Goal: Task Accomplishment & Management: Manage account settings

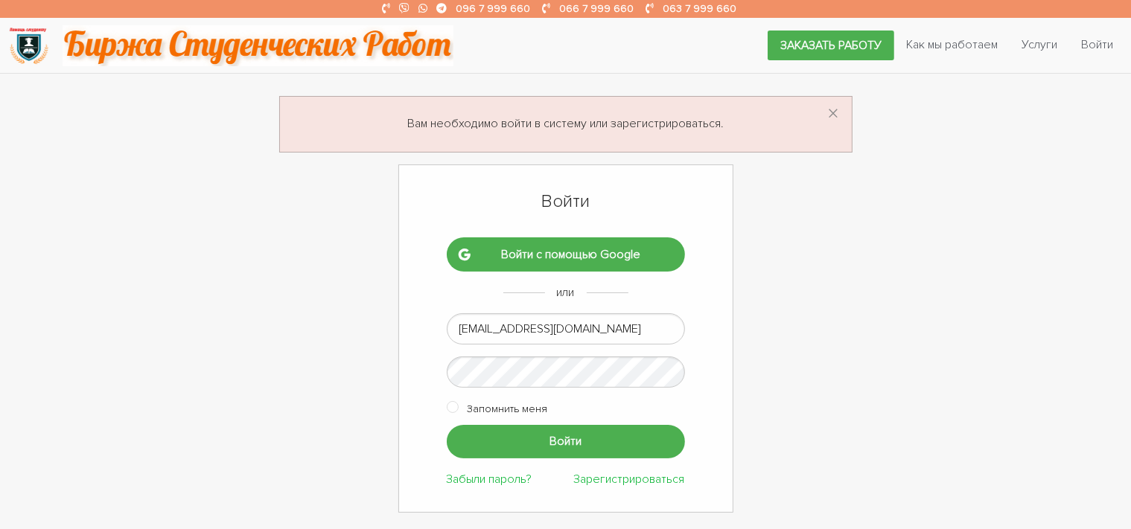
type input "[EMAIL_ADDRESS][DOMAIN_NAME]"
click at [547, 438] on input "Войти" at bounding box center [566, 442] width 238 height 34
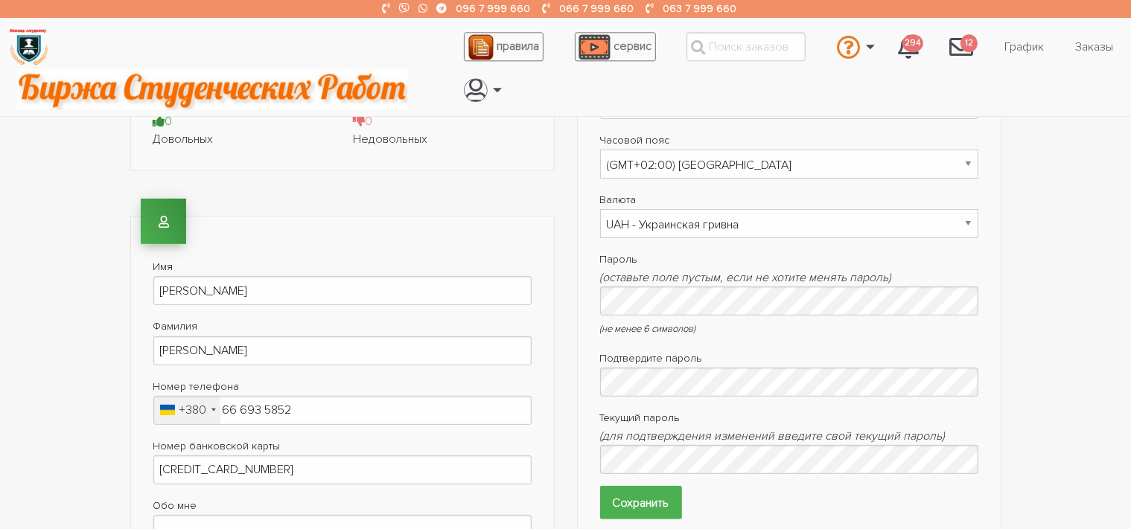
scroll to position [424, 0]
click at [1092, 254] on section "Ваш ID 4106 Загрузить фотографию Загрузить фото Рейтинг выполненных работ 0 Дов…" at bounding box center [565, 415] width 1131 height 1398
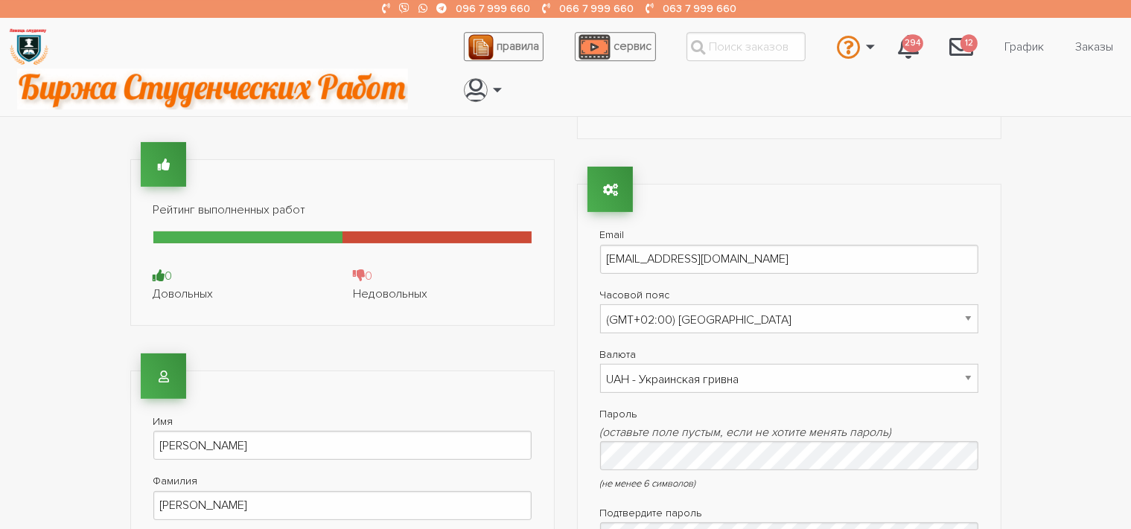
scroll to position [267, 0]
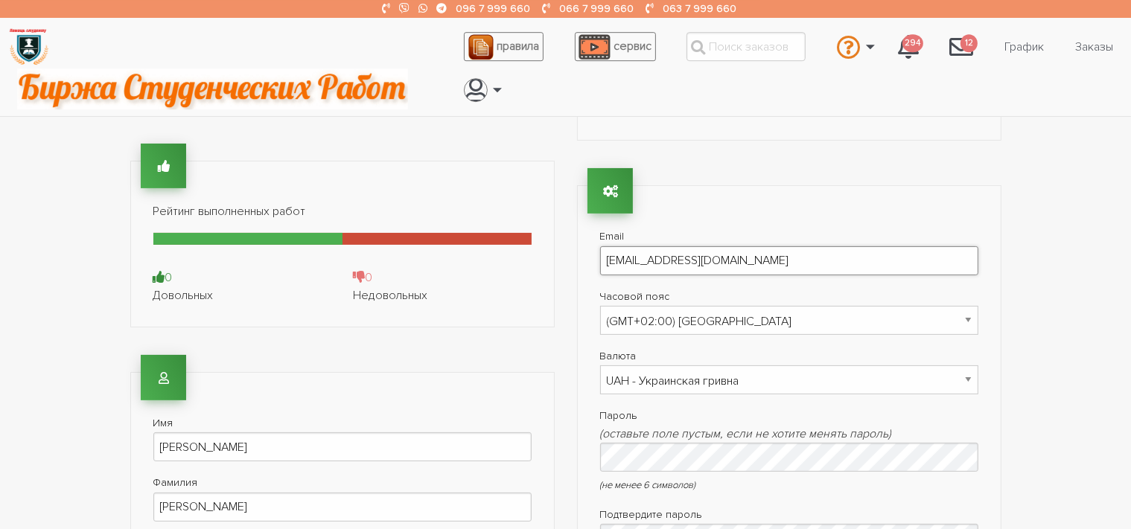
drag, startPoint x: 730, startPoint y: 261, endPoint x: 583, endPoint y: 261, distance: 147.4
click at [600, 261] on input "[EMAIL_ADDRESS][DOMAIN_NAME]" at bounding box center [789, 260] width 378 height 29
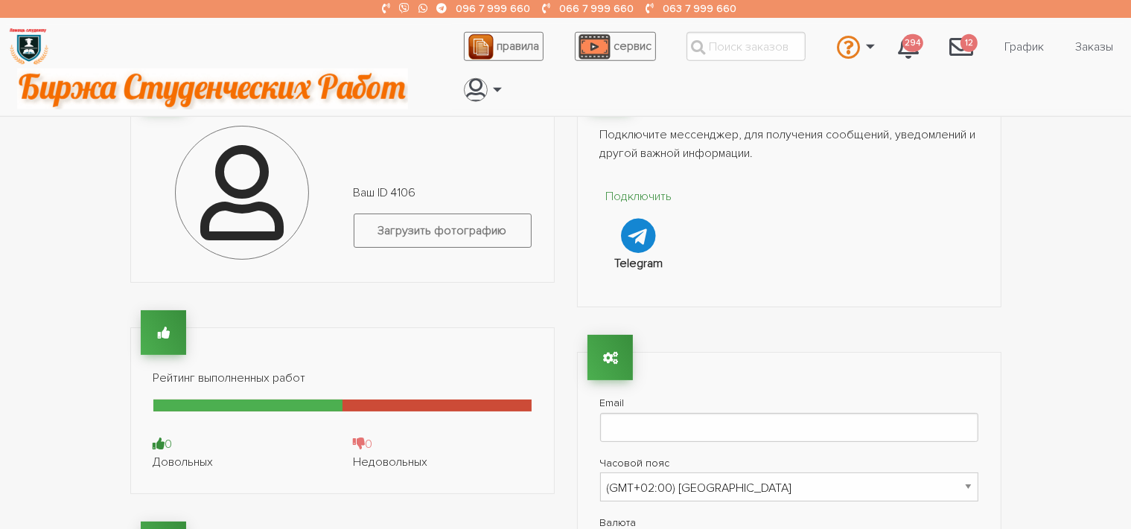
scroll to position [0, 0]
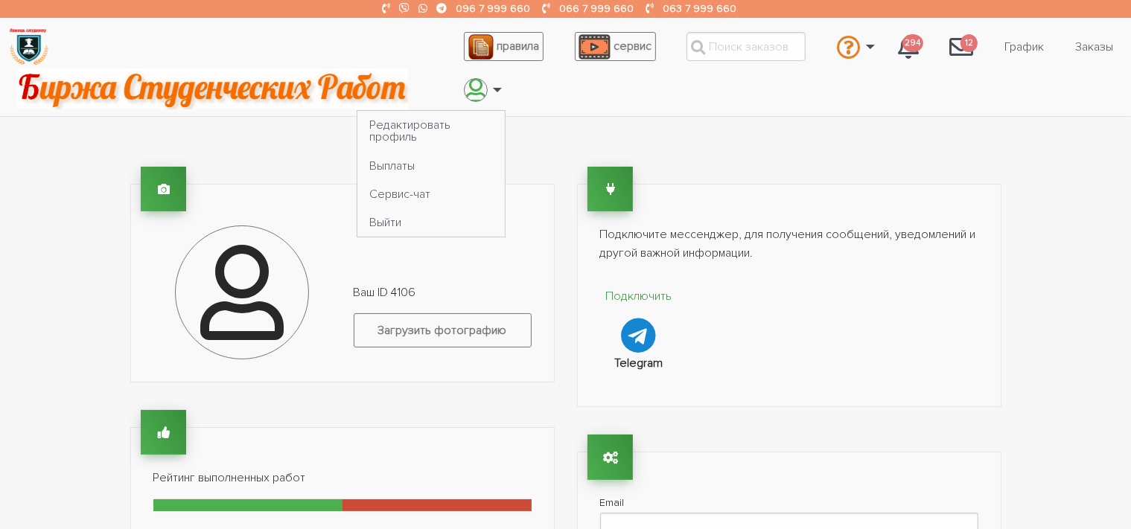
click at [946, 291] on div "Подключить Telegram" at bounding box center [789, 329] width 401 height 109
click at [398, 133] on link "Редактировать профиль" at bounding box center [430, 131] width 147 height 40
click at [378, 235] on link "Выйти" at bounding box center [430, 222] width 147 height 28
